Goal: Task Accomplishment & Management: Complete application form

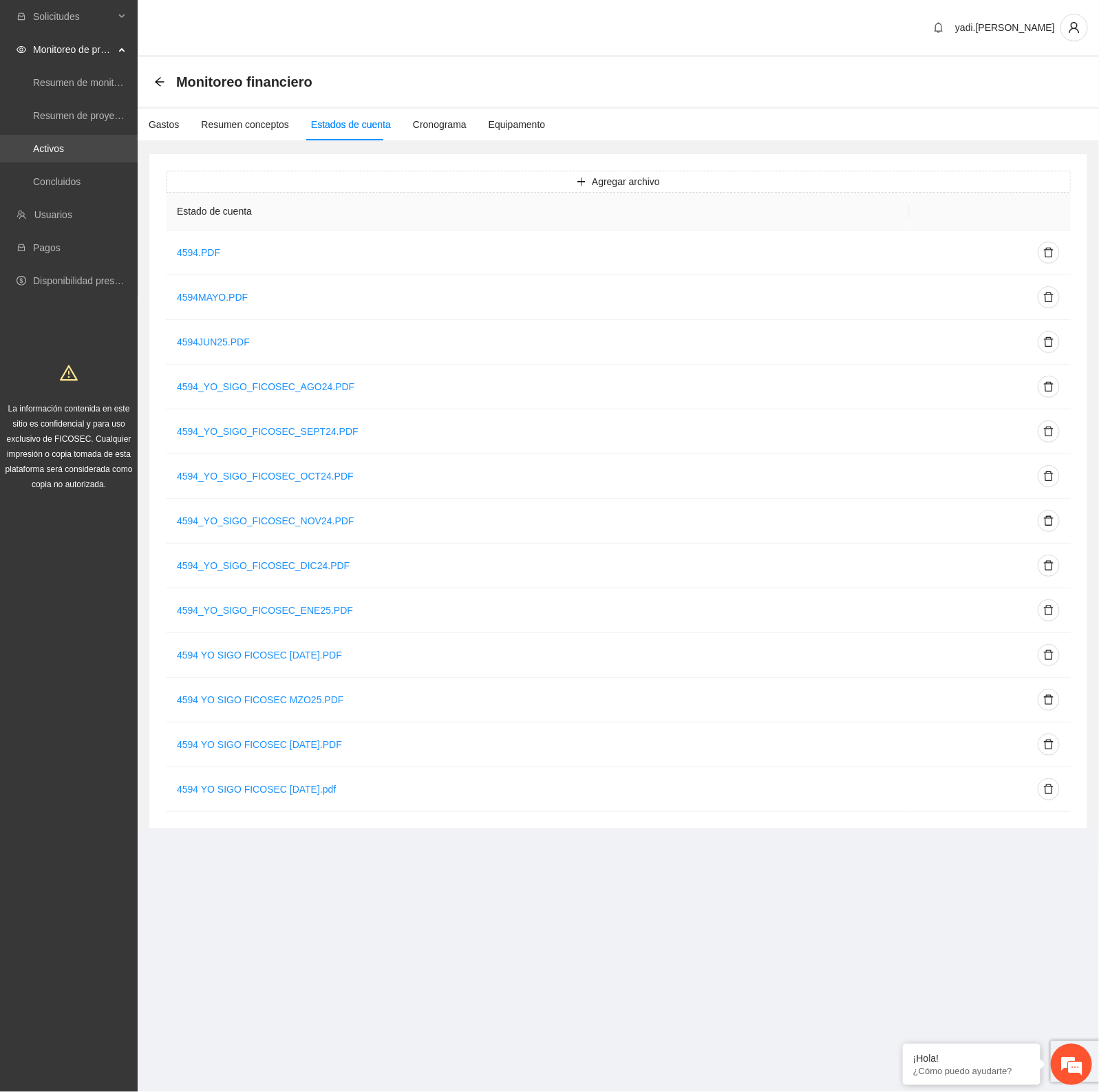
click at [60, 146] on link "Activos" at bounding box center [49, 149] width 31 height 11
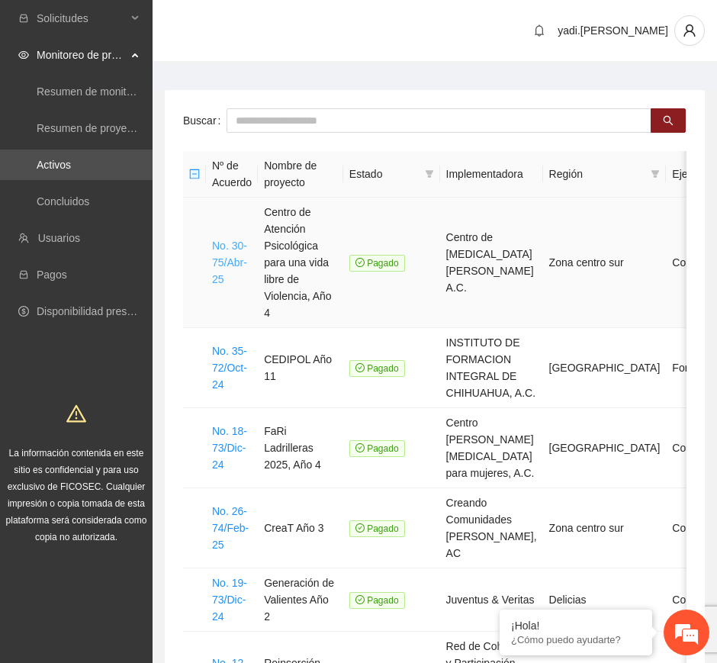
click at [213, 244] on link "No. 30-75/Abr-25" at bounding box center [229, 262] width 35 height 46
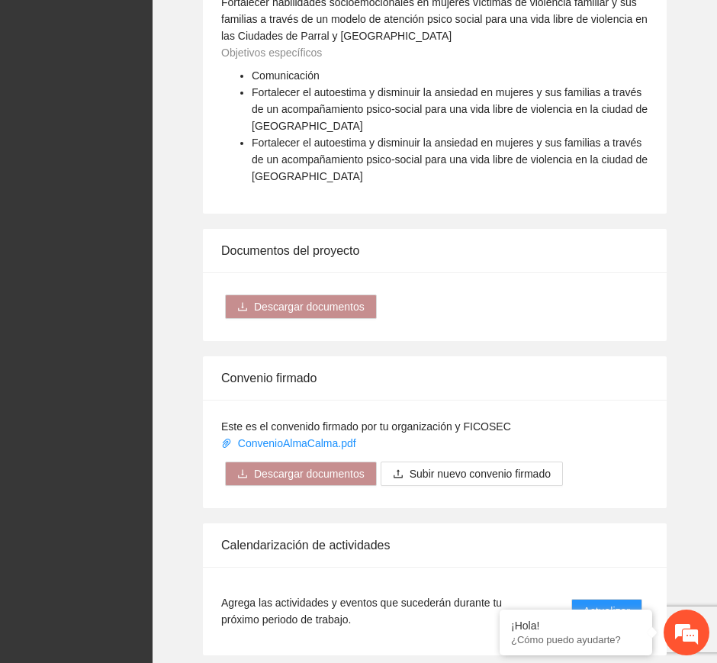
scroll to position [1525, 0]
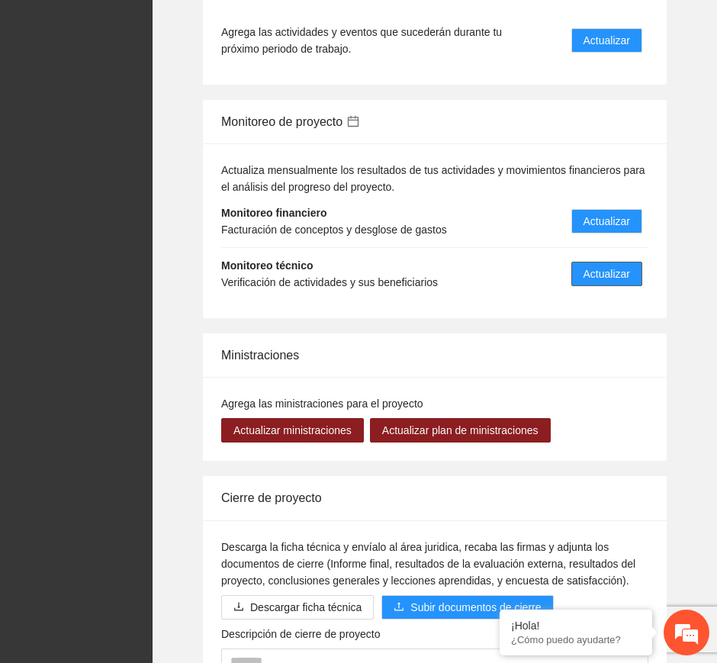
click at [611, 282] on span "Actualizar" at bounding box center [606, 273] width 47 height 17
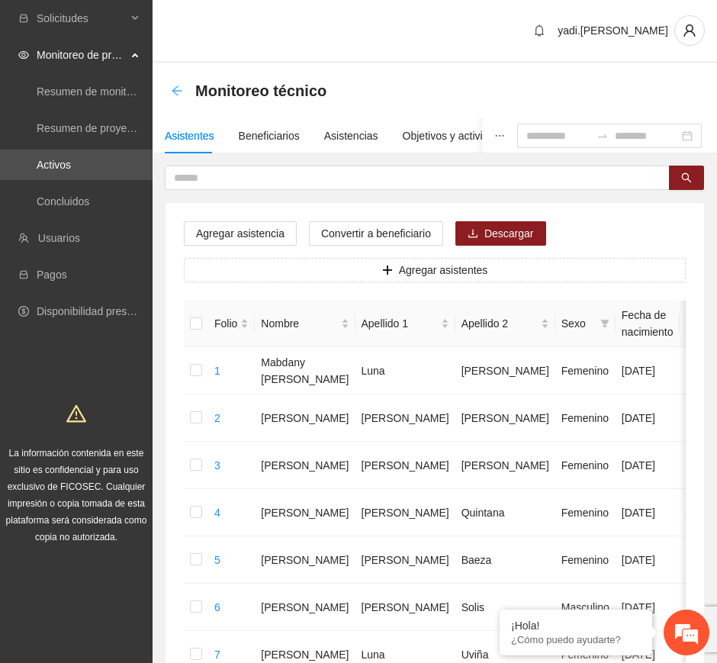
click at [182, 88] on icon "arrow-left" at bounding box center [177, 91] width 12 height 12
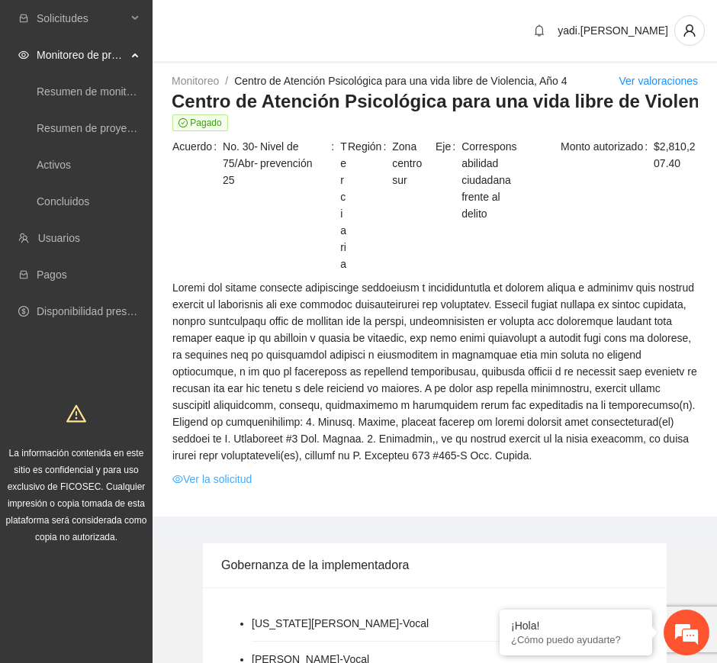
click at [234, 487] on link "Ver la solicitud" at bounding box center [211, 479] width 79 height 17
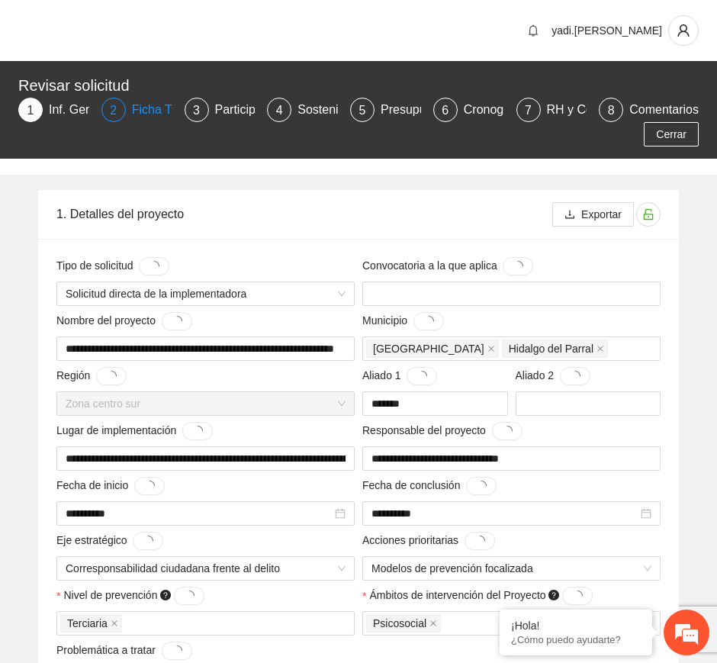
click at [149, 108] on div "Ficha T" at bounding box center [158, 110] width 53 height 24
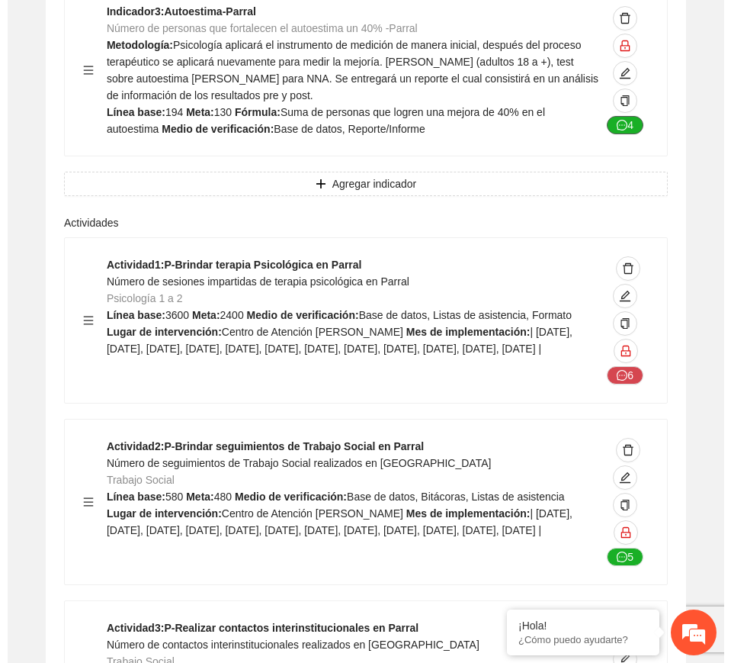
scroll to position [2670, 0]
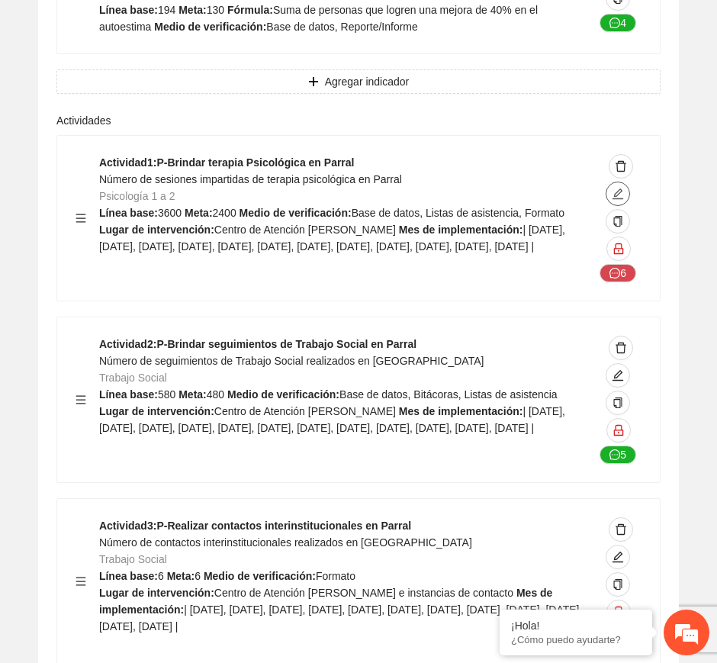
click at [621, 188] on icon "edit" at bounding box center [618, 194] width 12 height 12
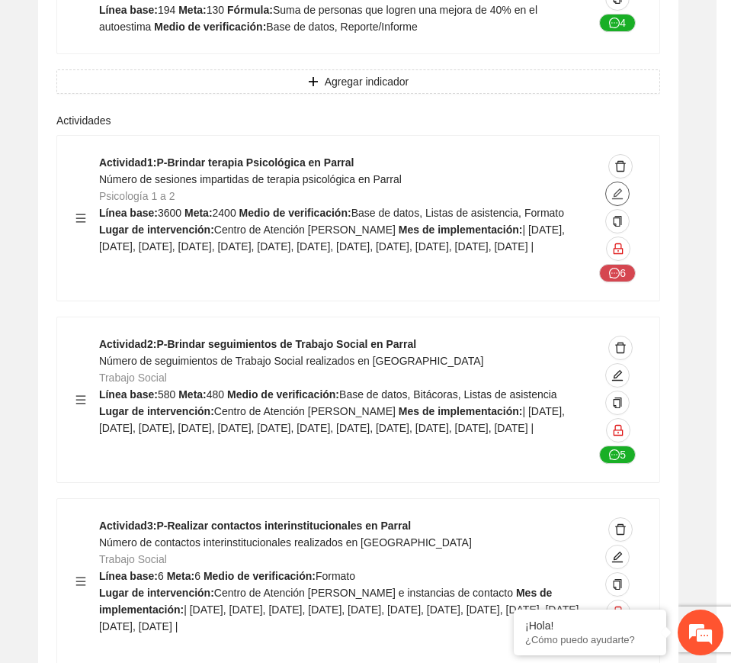
type textarea "**********"
type input "**********"
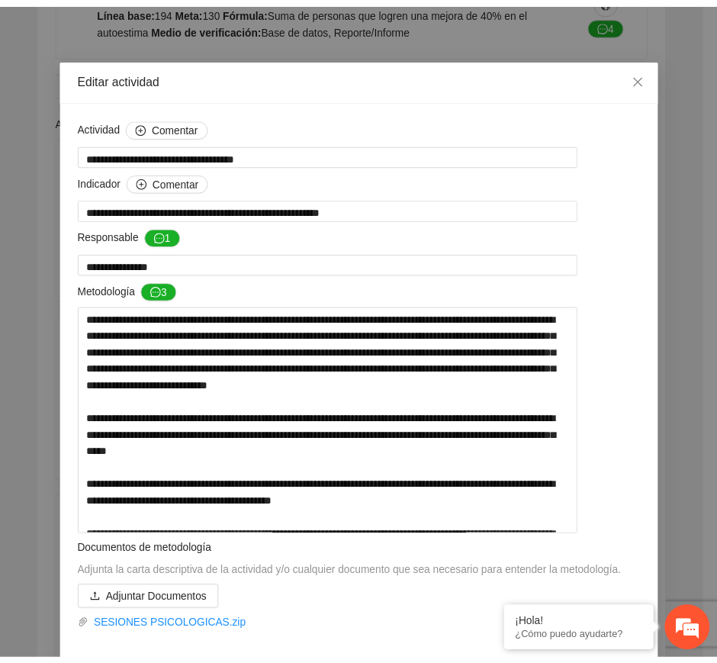
scroll to position [0, 0]
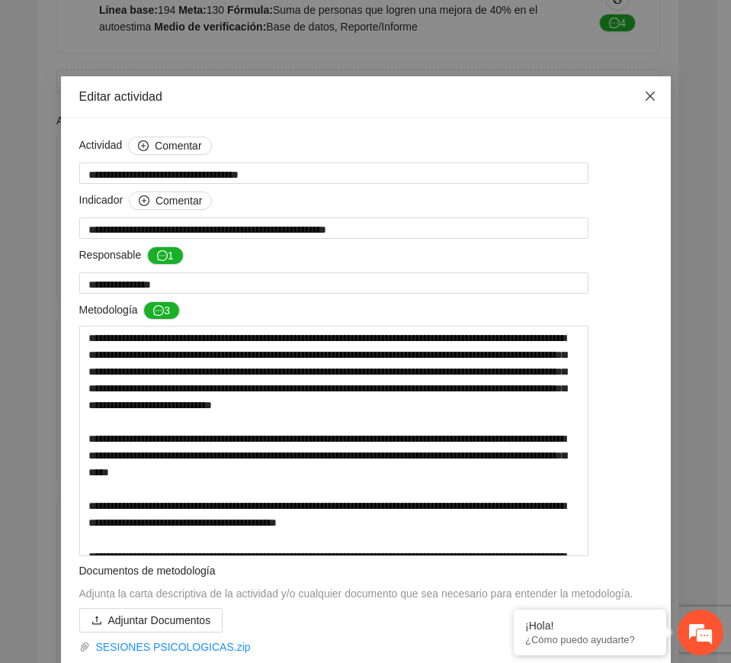
click at [646, 95] on icon "close" at bounding box center [651, 96] width 12 height 12
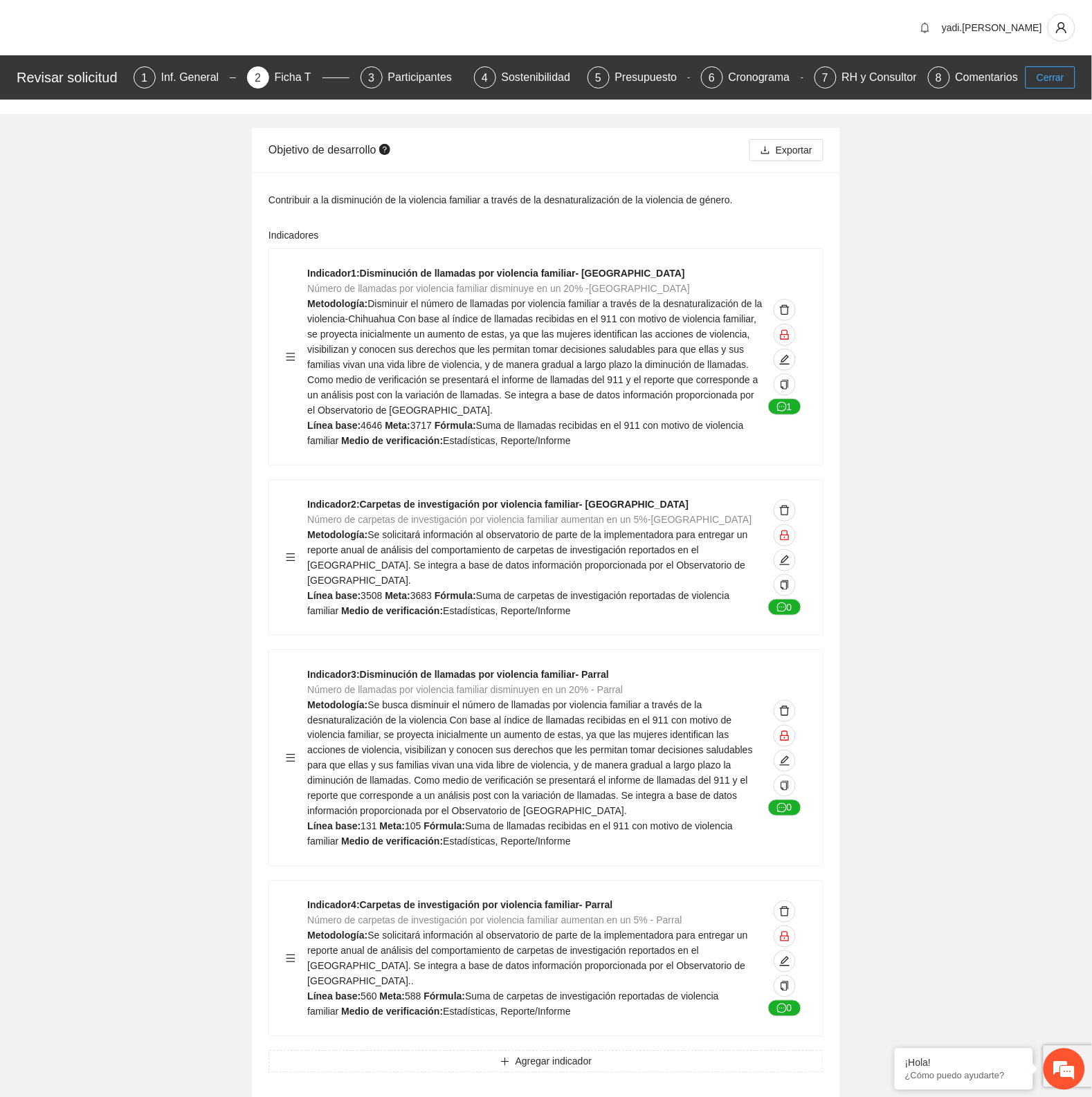
click at [1045, 74] on span "Cerrar" at bounding box center [1050, 77] width 28 height 15
